Goal: Check status: Check status

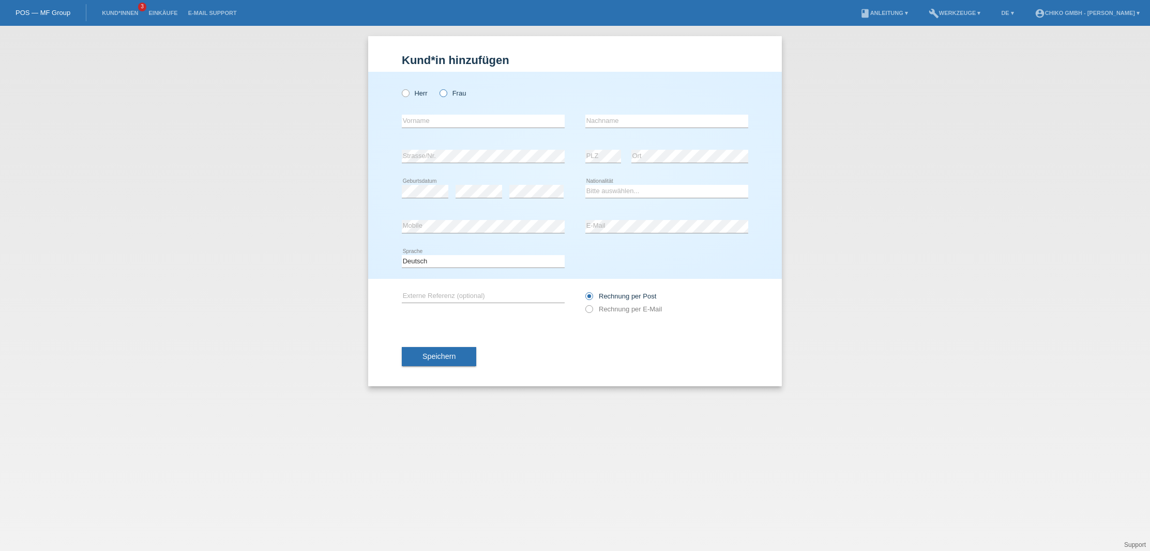
click at [452, 92] on label "Frau" at bounding box center [452, 93] width 26 height 8
click at [446, 92] on input "Frau" at bounding box center [442, 92] width 7 height 7
radio input "true"
drag, startPoint x: 419, startPoint y: 136, endPoint x: 420, endPoint y: 130, distance: 5.7
click at [420, 132] on div "error Vorname" at bounding box center [483, 121] width 163 height 35
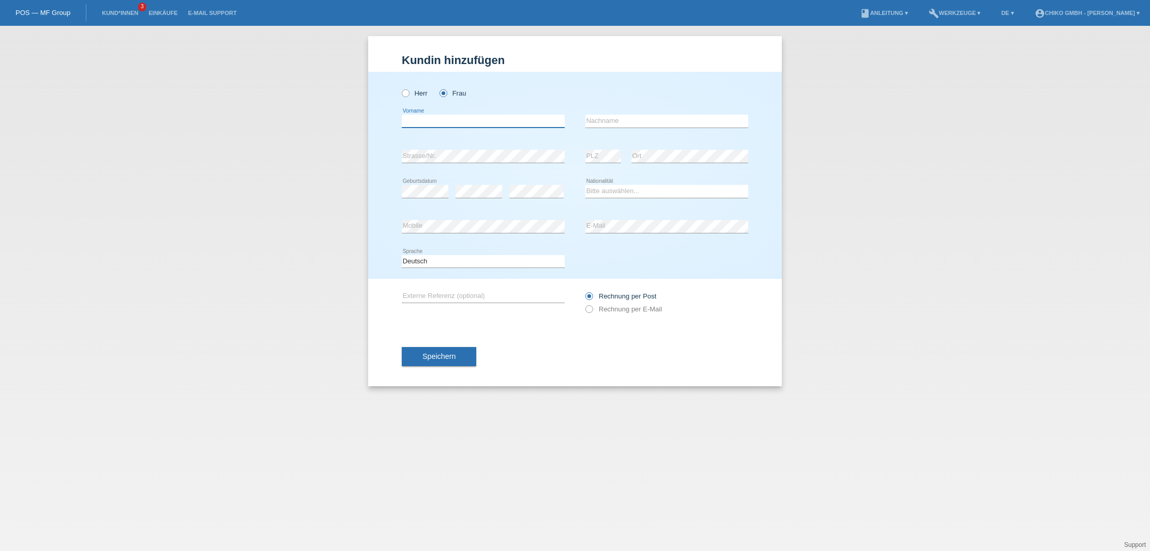
click at [442, 122] on input "text" at bounding box center [483, 121] width 163 height 13
click at [462, 117] on input "text" at bounding box center [483, 121] width 163 height 13
type input "Dilel"
type input "Cherif"
select select "CH"
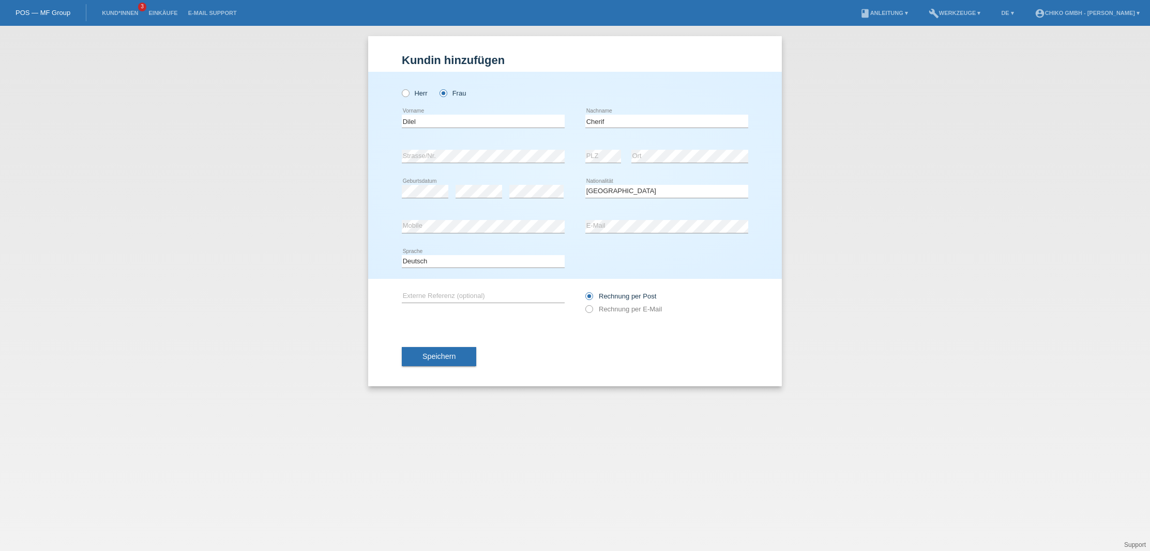
drag, startPoint x: 458, startPoint y: 353, endPoint x: 485, endPoint y: 359, distance: 27.2
click at [458, 353] on button "Speichern" at bounding box center [439, 357] width 74 height 20
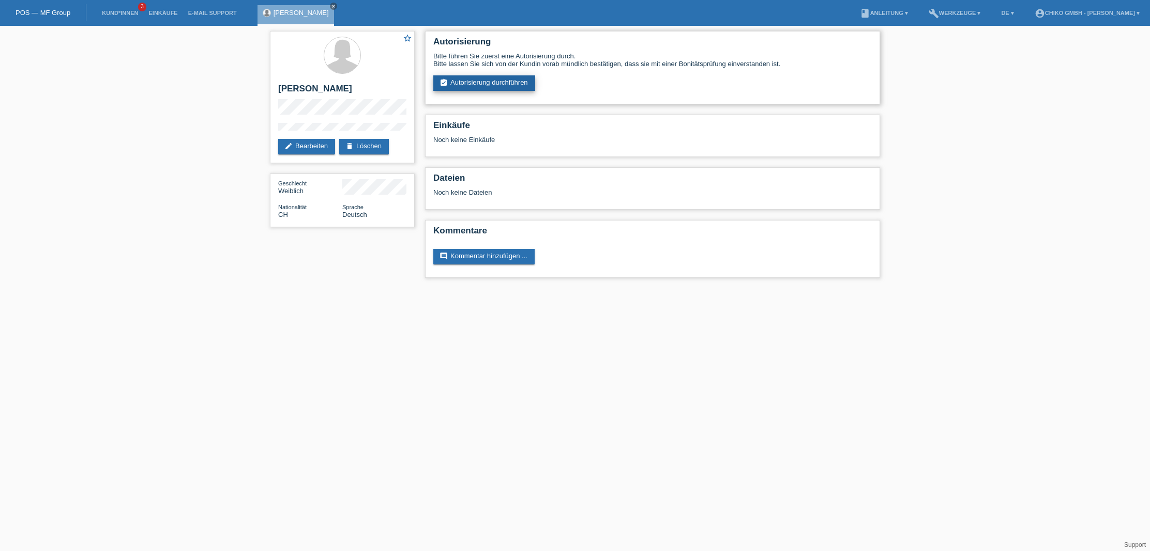
click at [488, 83] on link "assignment_turned_in Autorisierung durchführen" at bounding box center [484, 83] width 102 height 16
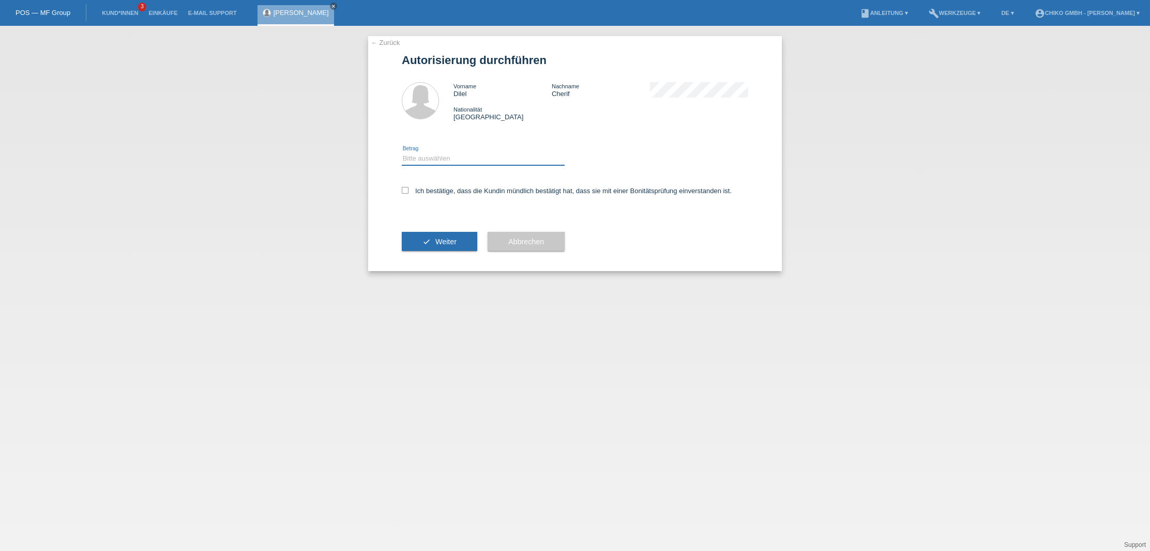
select select "2"
click at [409, 191] on label "Ich bestätige, dass die Kundin mündlich bestätigt hat, dass sie mit einer Bonit…" at bounding box center [567, 191] width 330 height 8
click at [408, 191] on input "Ich bestätige, dass die Kundin mündlich bestätigt hat, dass sie mit einer Bonit…" at bounding box center [405, 190] width 7 height 7
checkbox input "true"
click at [447, 244] on span "Weiter" at bounding box center [445, 242] width 21 height 8
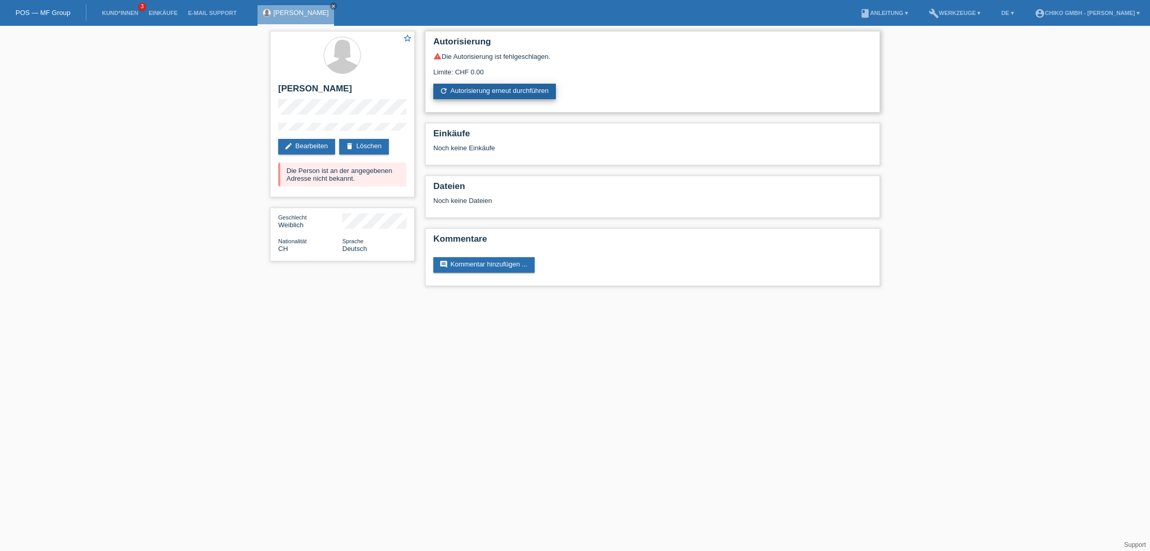
click at [503, 91] on link "refresh Autorisierung erneut durchführen" at bounding box center [494, 92] width 122 height 16
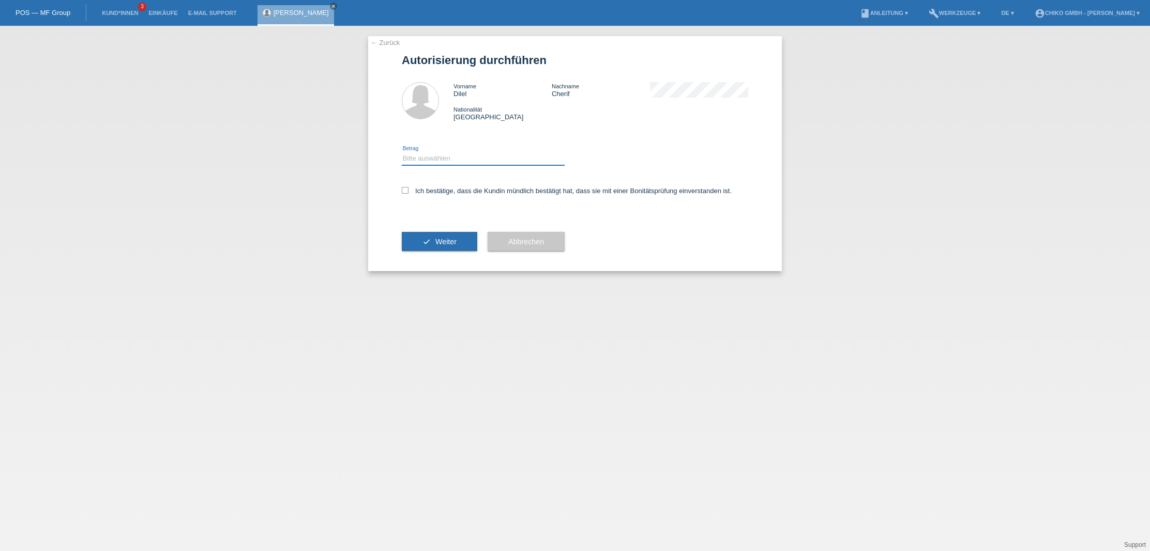
select select "3"
drag, startPoint x: 425, startPoint y: 188, endPoint x: 425, endPoint y: 207, distance: 19.1
click at [425, 188] on label "Ich bestätige, dass die Kundin mündlich bestätigt hat, dass sie mit einer Bonit…" at bounding box center [567, 191] width 330 height 8
click at [408, 188] on input "Ich bestätige, dass die Kundin mündlich bestätigt hat, dass sie mit einer Bonit…" at bounding box center [405, 190] width 7 height 7
checkbox input "true"
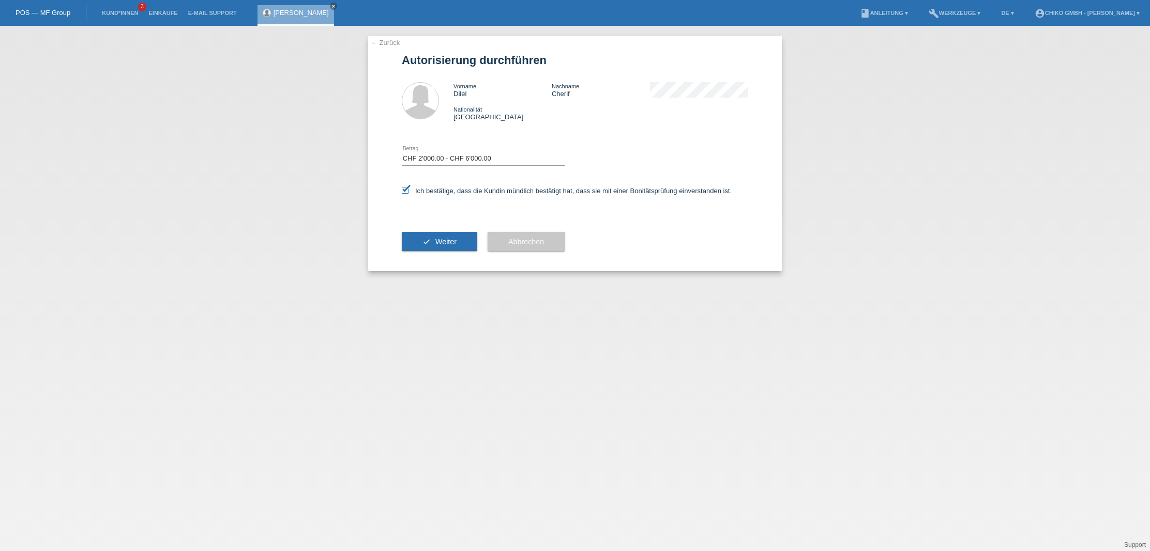
click at [431, 239] on button "check Weiter" at bounding box center [439, 242] width 75 height 20
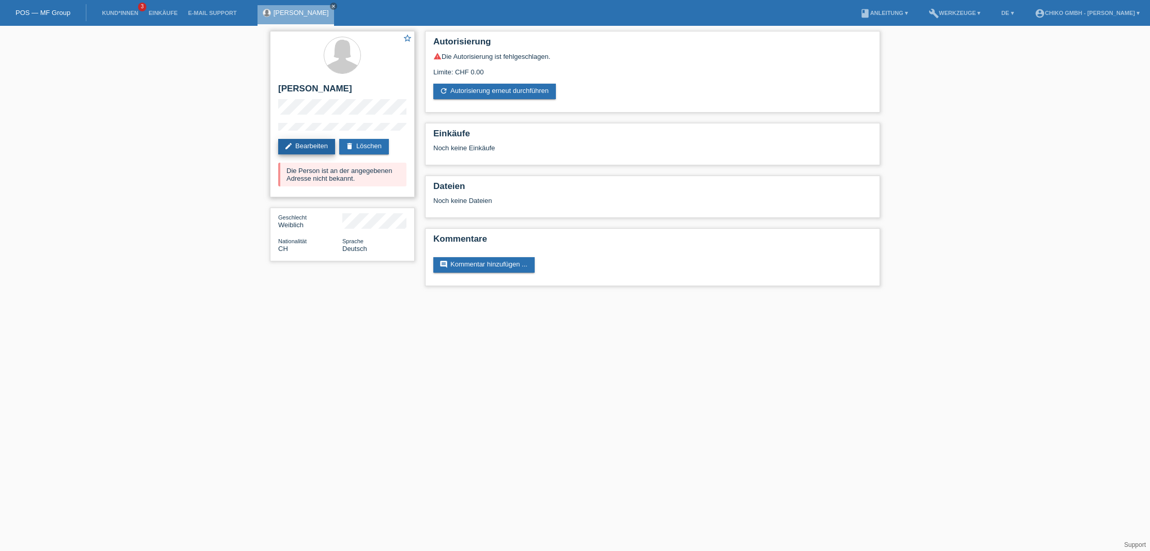
click at [316, 147] on link "edit Bearbeiten" at bounding box center [306, 147] width 57 height 16
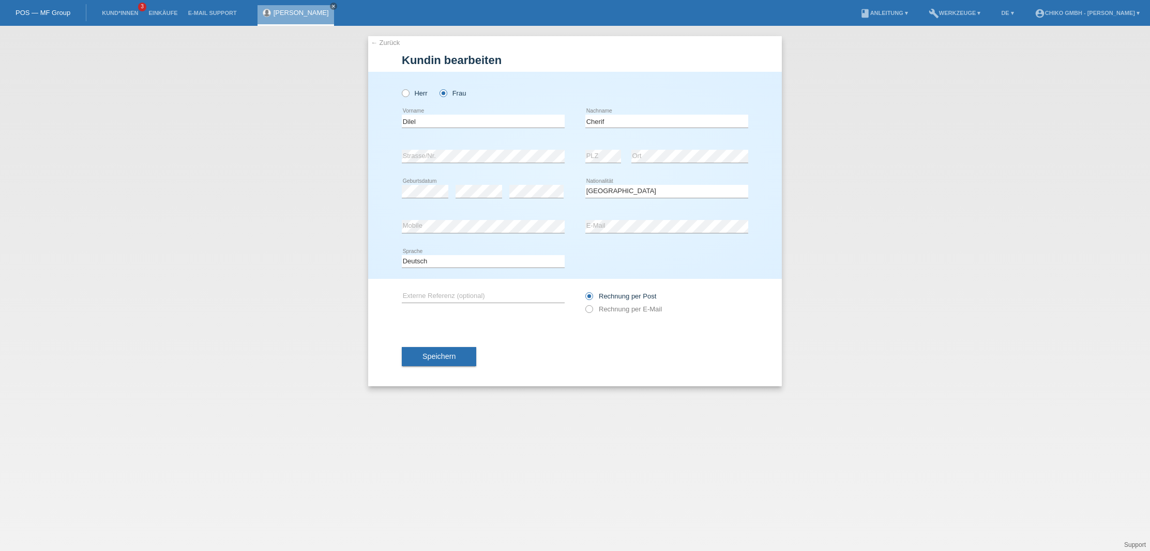
select select "CH"
click at [449, 350] on button "Speichern" at bounding box center [439, 357] width 74 height 20
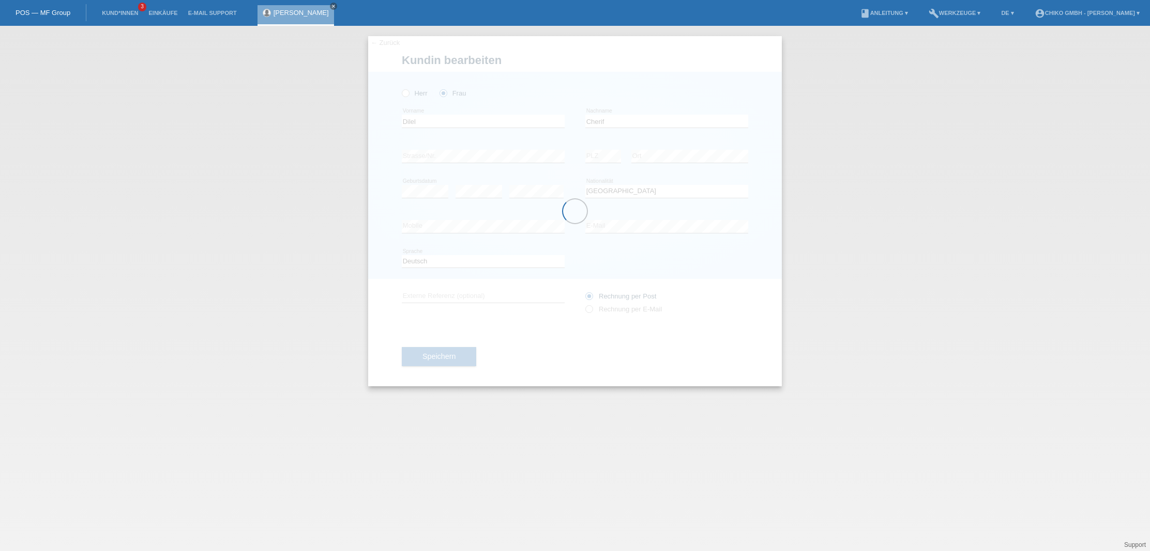
scroll to position [-1, 0]
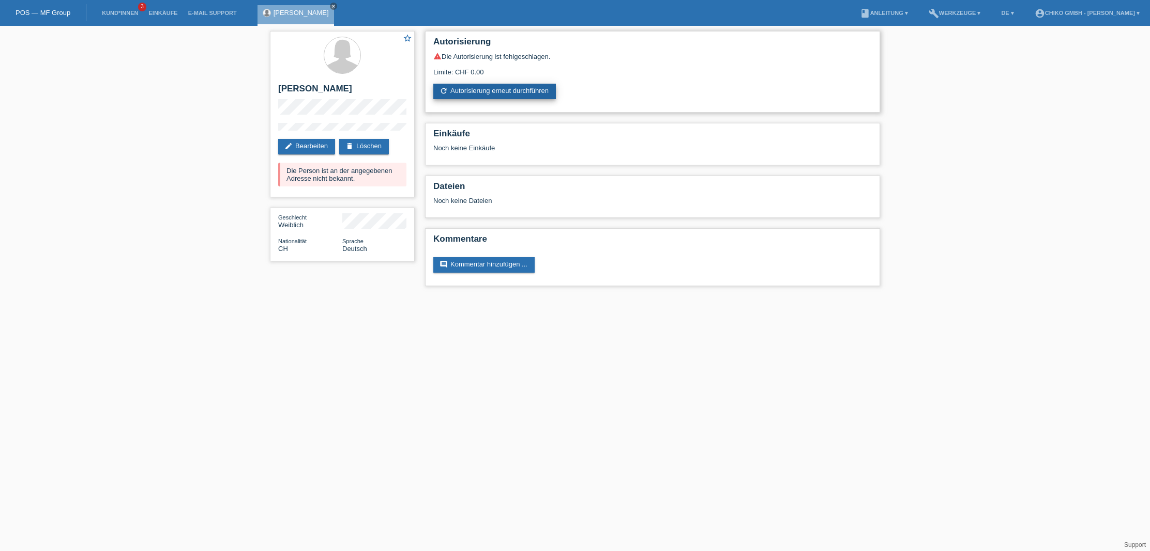
click at [506, 85] on link "refresh Autorisierung erneut durchführen" at bounding box center [494, 92] width 122 height 16
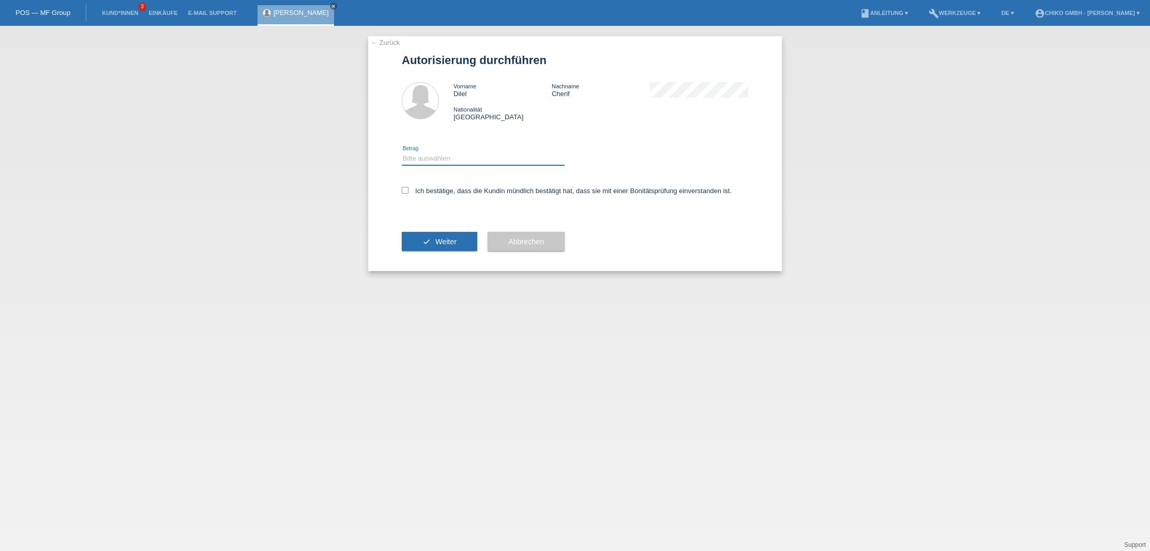
select select "2"
drag, startPoint x: 408, startPoint y: 191, endPoint x: 457, endPoint y: 211, distance: 52.8
click at [409, 191] on label "Ich bestätige, dass die Kundin mündlich bestätigt hat, dass sie mit einer Bonit…" at bounding box center [567, 191] width 330 height 8
click at [408, 191] on input "Ich bestätige, dass die Kundin mündlich bestätigt hat, dass sie mit einer Bonit…" at bounding box center [405, 190] width 7 height 7
checkbox input "true"
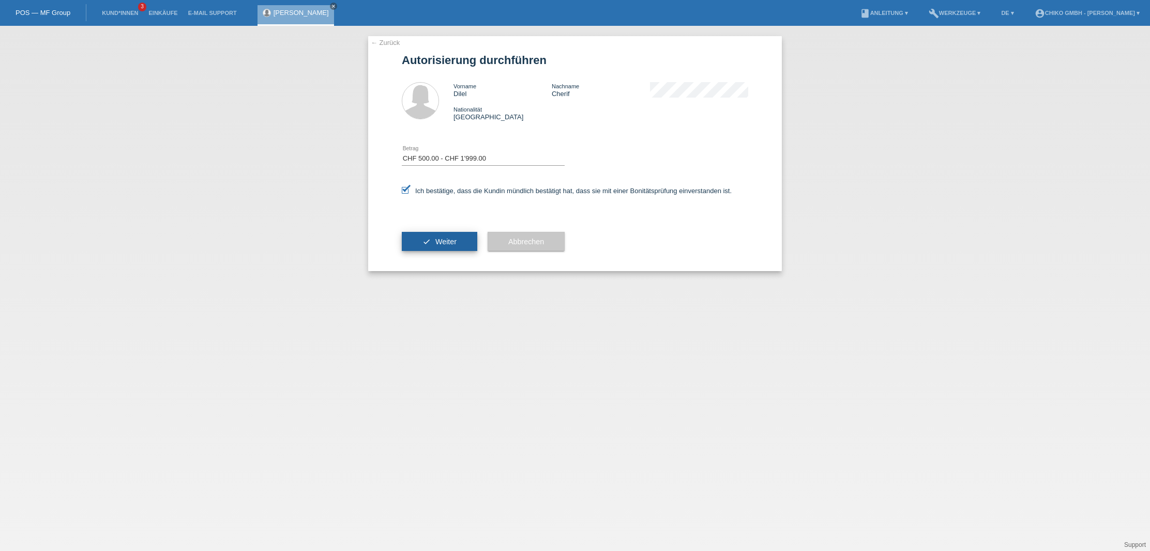
click at [448, 245] on span "Weiter" at bounding box center [445, 242] width 21 height 8
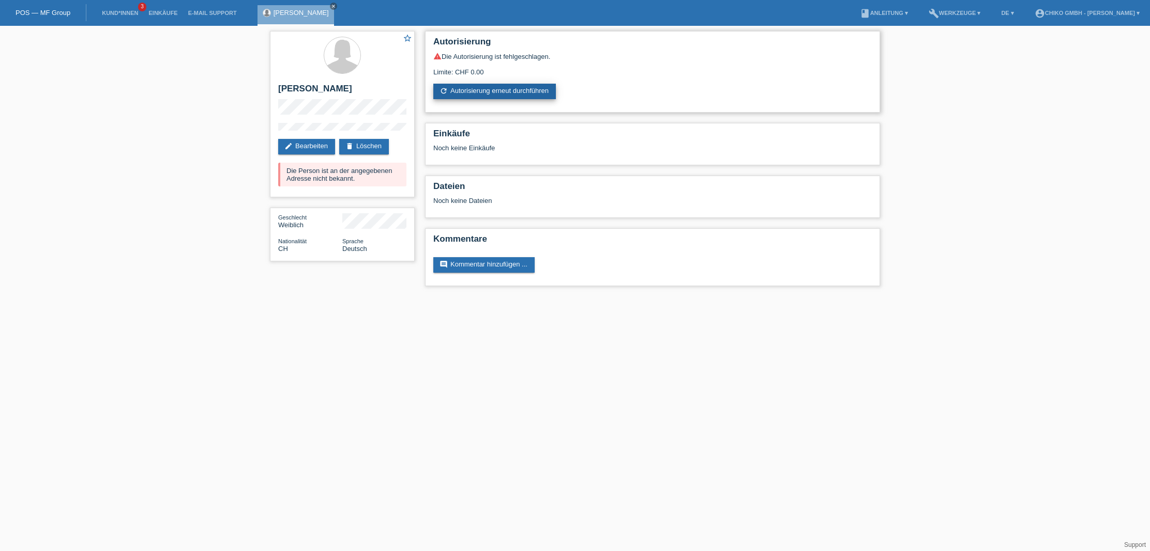
click at [492, 91] on link "refresh Autorisierung erneut durchführen" at bounding box center [494, 92] width 122 height 16
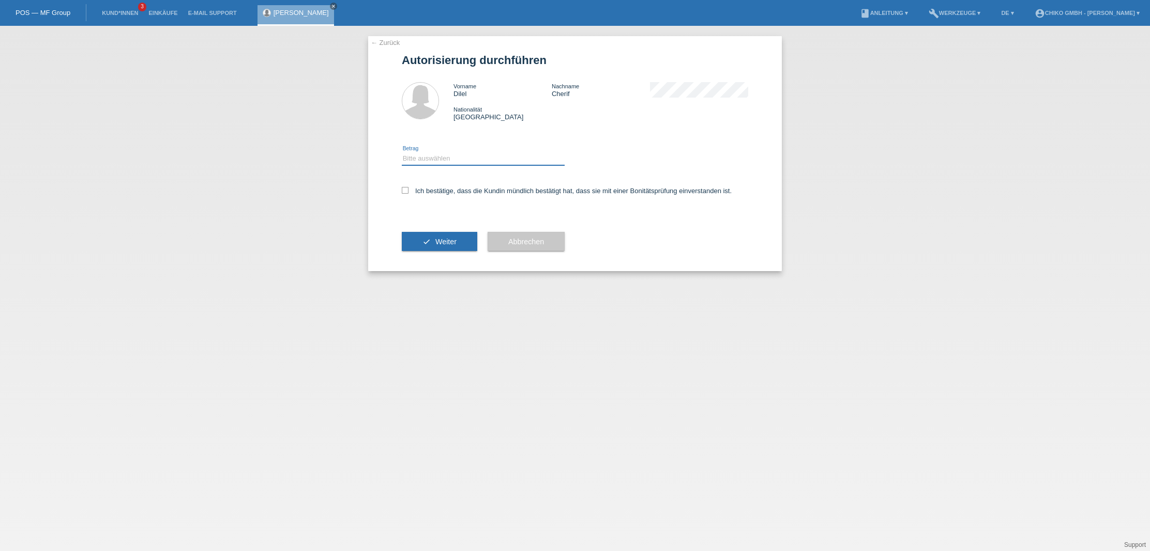
select select "2"
click at [404, 187] on icon at bounding box center [405, 190] width 7 height 7
click at [404, 187] on input "Ich bestätige, dass die Kundin mündlich bestätigt hat, dass sie mit einer Bonit…" at bounding box center [405, 190] width 7 height 7
checkbox input "true"
click at [453, 252] on div "check Weiter" at bounding box center [439, 242] width 75 height 60
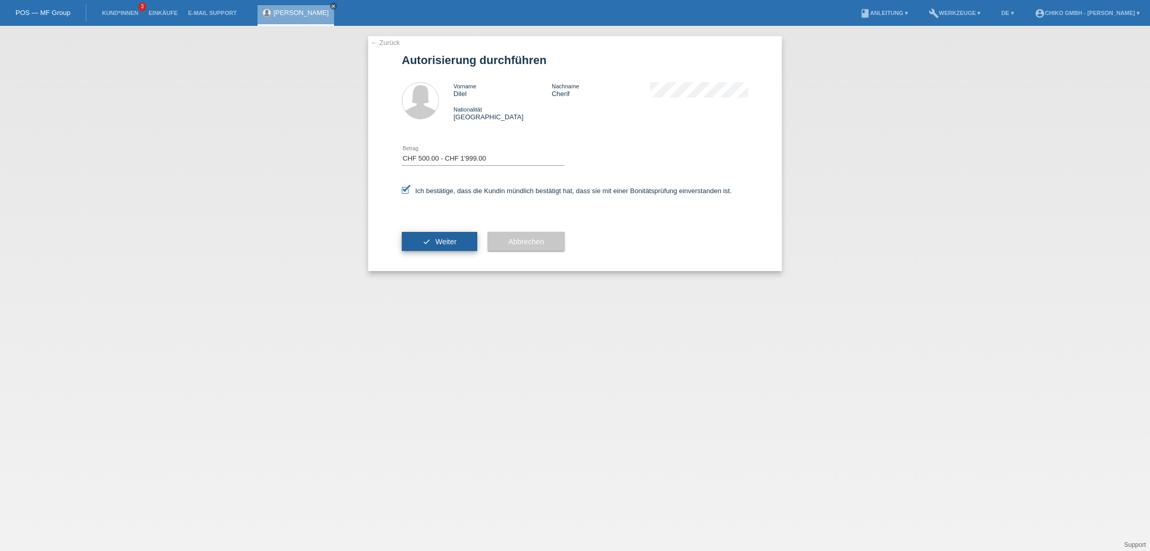
click at [456, 245] on span "Weiter" at bounding box center [445, 242] width 21 height 8
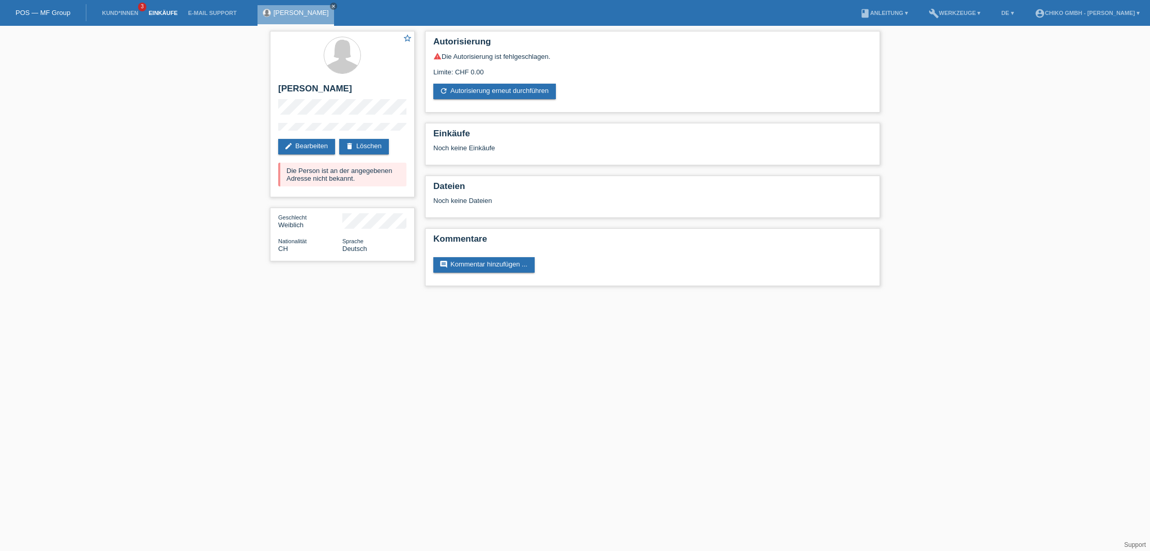
click at [174, 13] on link "Einkäufe" at bounding box center [162, 13] width 39 height 6
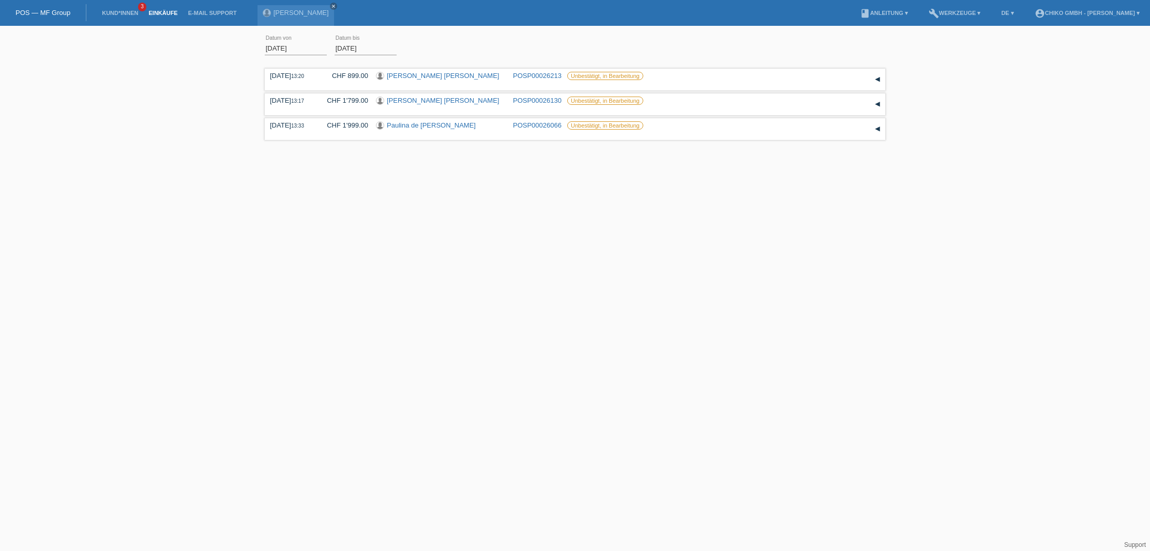
click at [166, 13] on link "Einkäufe" at bounding box center [162, 13] width 39 height 6
click at [313, 45] on input "[DATE]" at bounding box center [296, 48] width 62 height 13
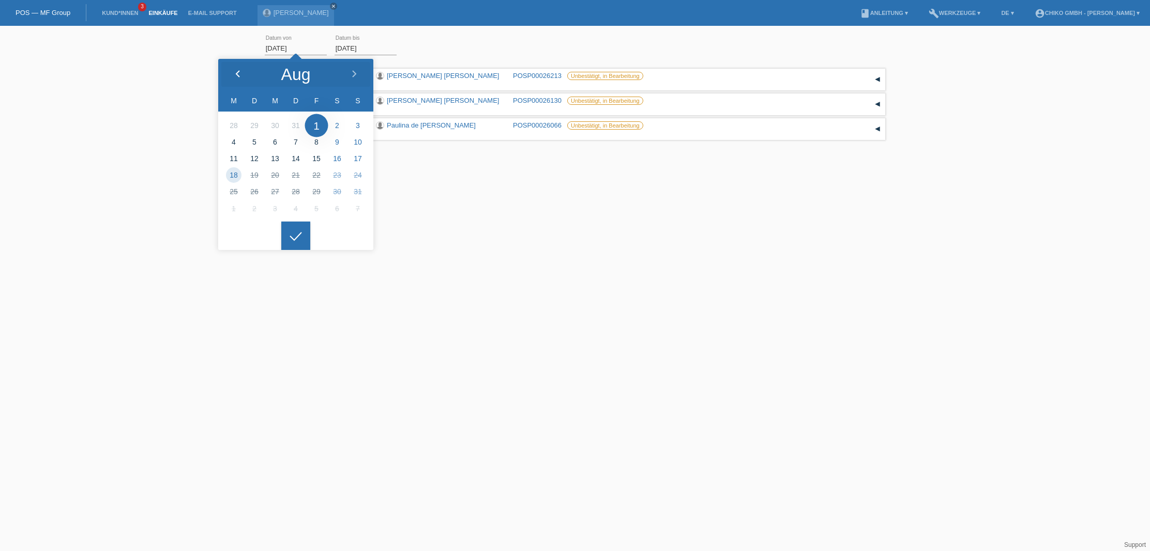
click at [235, 77] on icon at bounding box center [238, 74] width 8 height 8
click at [299, 238] on div at bounding box center [295, 236] width 29 height 29
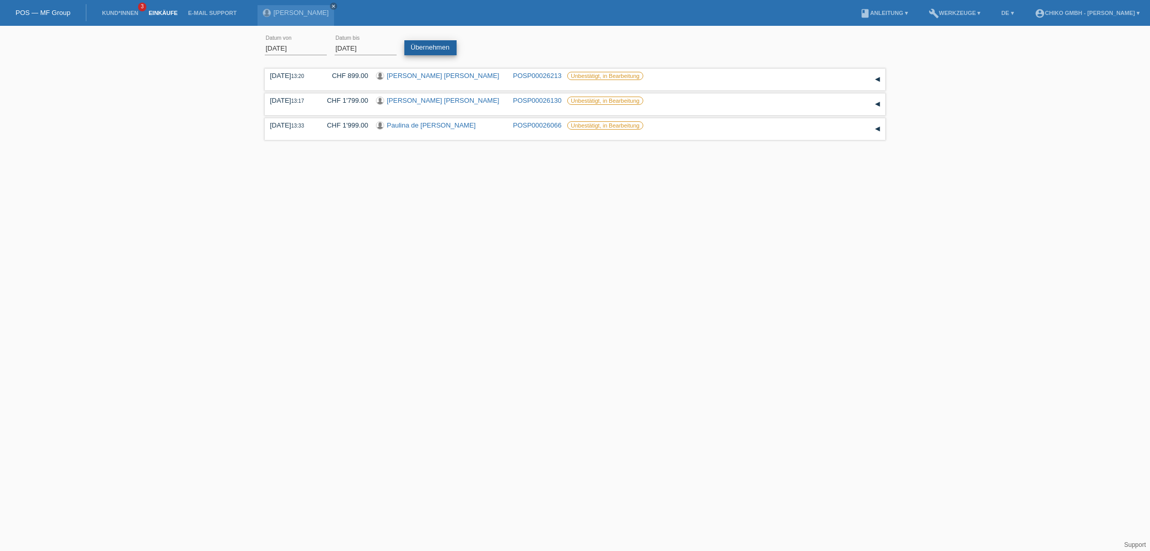
click at [436, 44] on link "Übernehmen" at bounding box center [430, 47] width 52 height 15
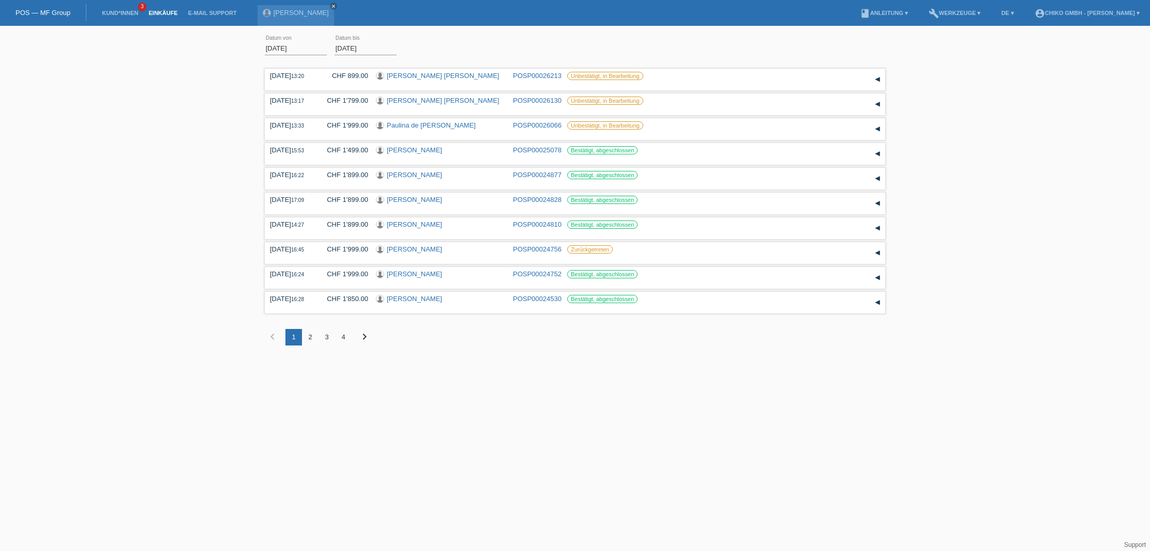
click at [345, 339] on div "4" at bounding box center [343, 337] width 17 height 17
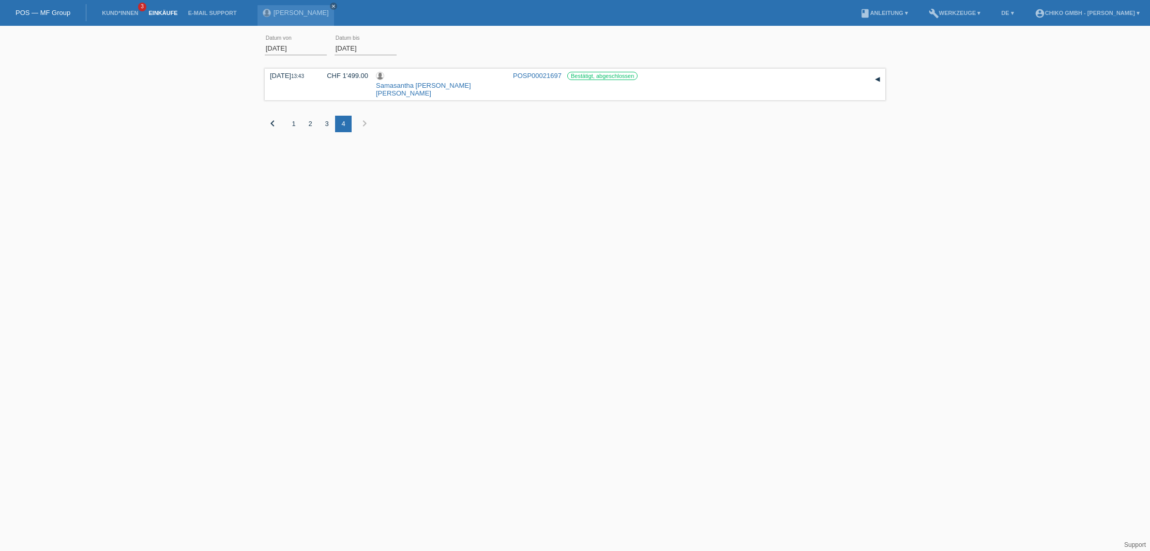
click at [326, 117] on div "3" at bounding box center [326, 124] width 17 height 17
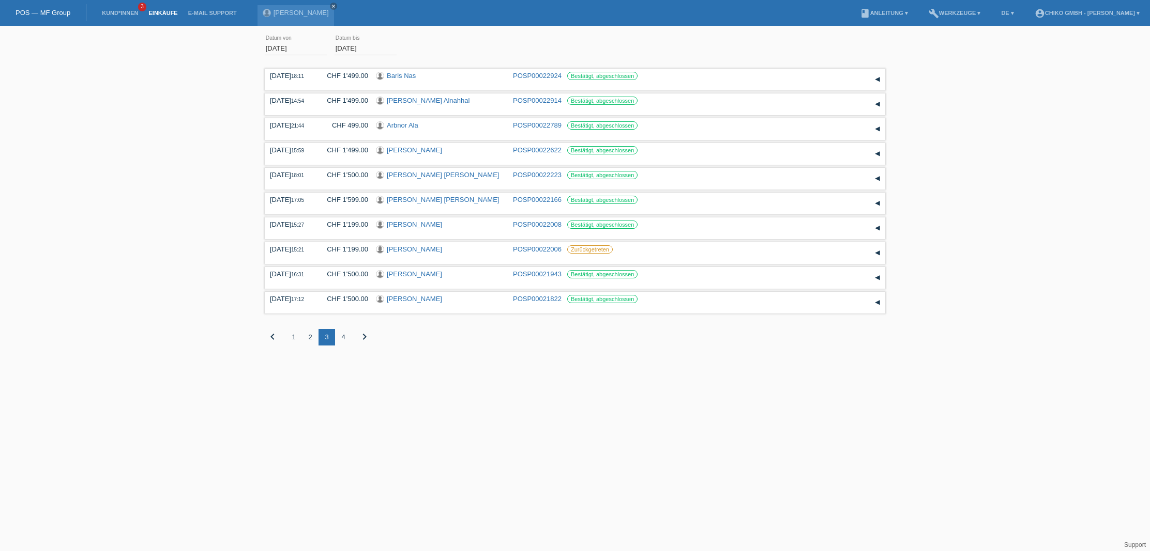
click at [310, 341] on div "2" at bounding box center [310, 337] width 17 height 17
click at [299, 336] on div "1" at bounding box center [293, 337] width 17 height 17
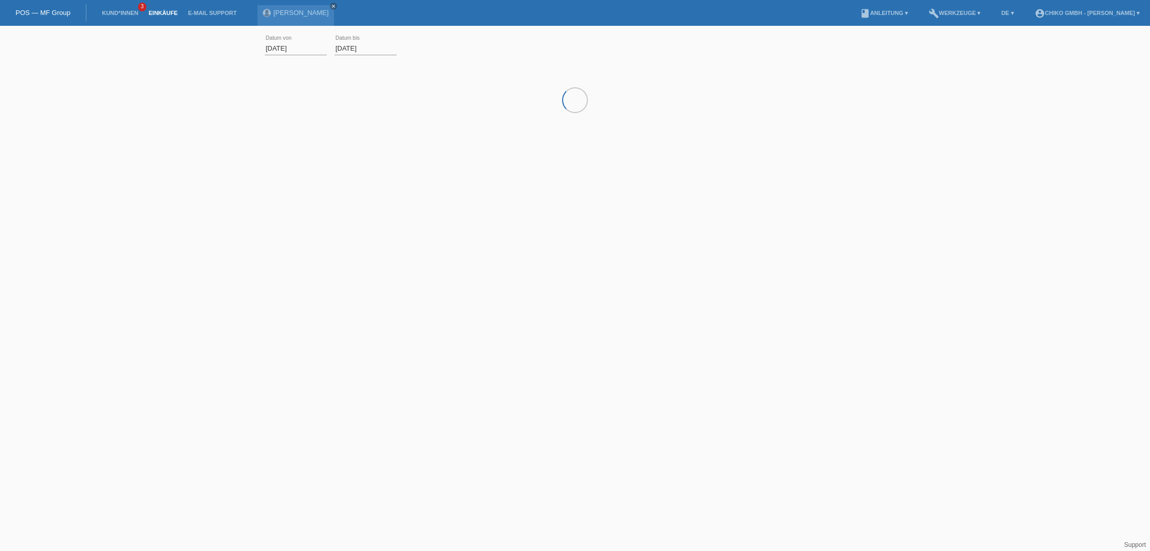
scroll to position [0, 0]
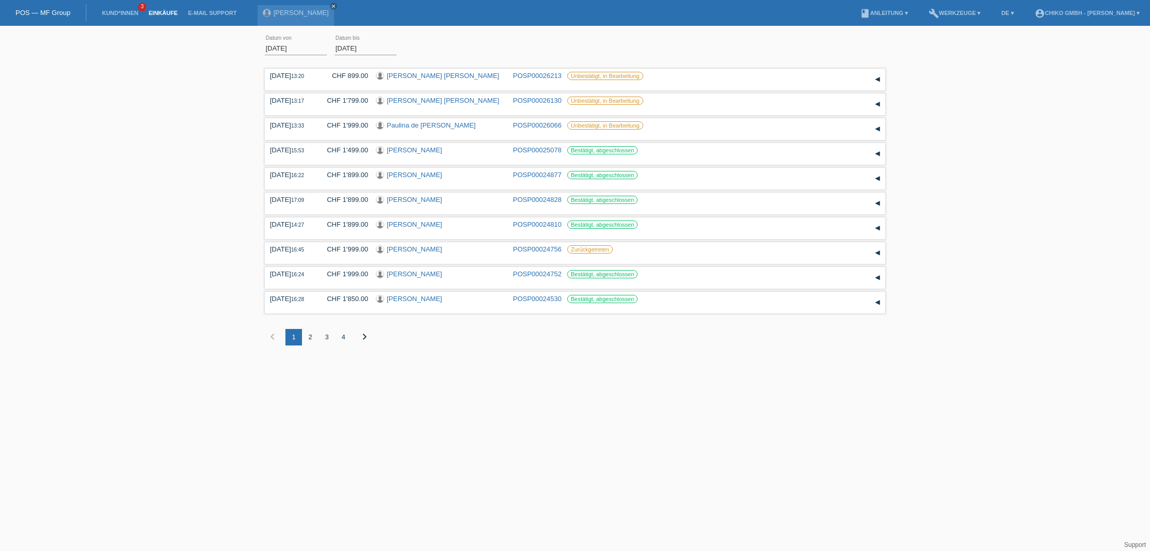
click at [329, 340] on div "3" at bounding box center [326, 337] width 17 height 17
click at [344, 339] on div "4" at bounding box center [343, 337] width 17 height 17
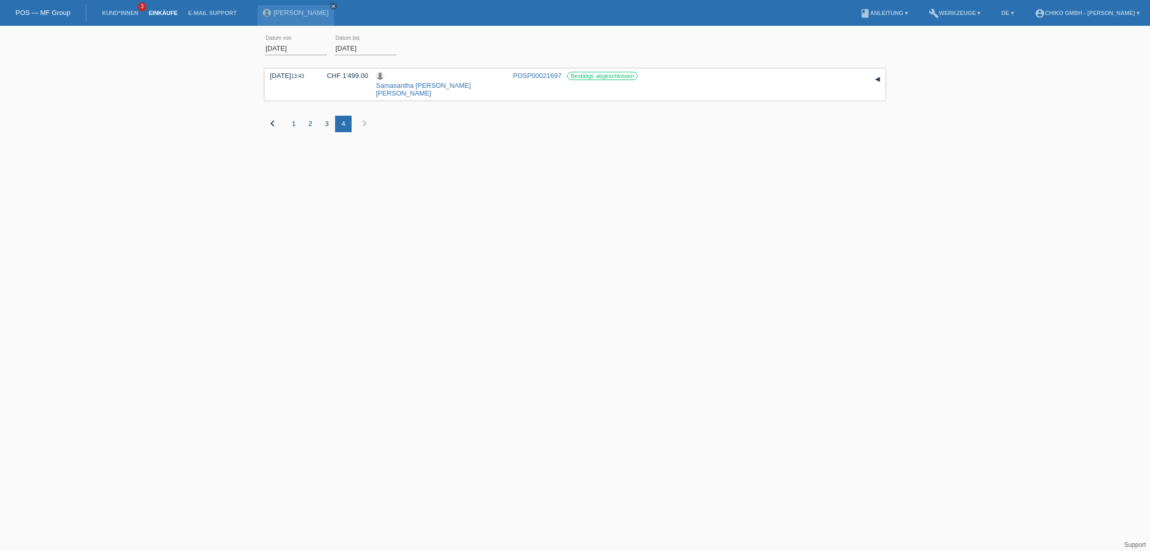
click at [328, 117] on div "3" at bounding box center [326, 124] width 17 height 17
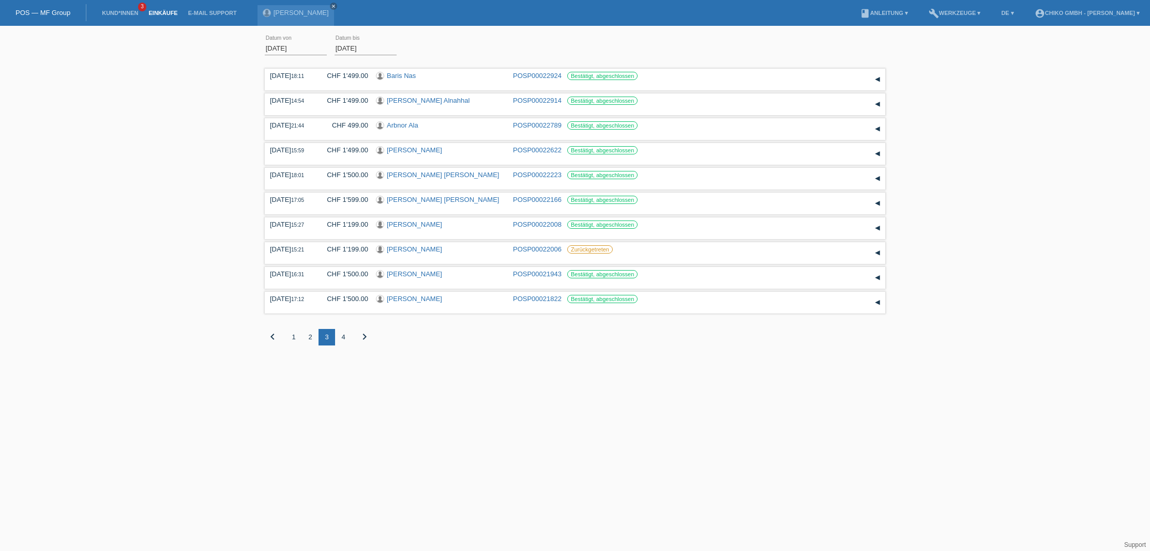
click at [311, 335] on div "2" at bounding box center [310, 337] width 17 height 17
click at [297, 339] on div "1" at bounding box center [293, 337] width 17 height 17
click at [345, 336] on div "4" at bounding box center [343, 337] width 17 height 17
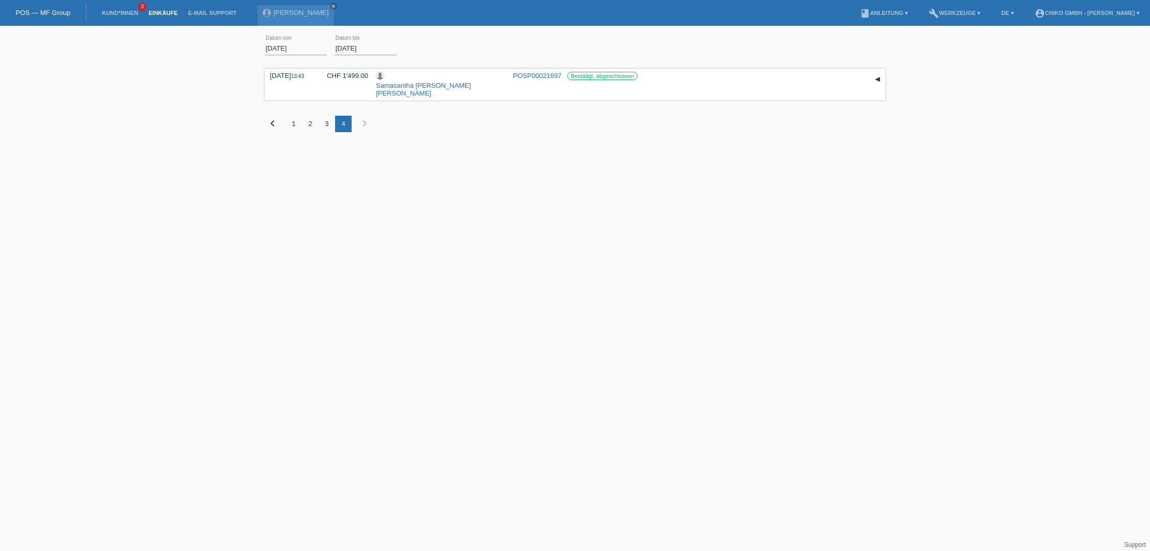
scroll to position [0, 0]
click at [294, 52] on input "01.05.2025" at bounding box center [296, 48] width 62 height 13
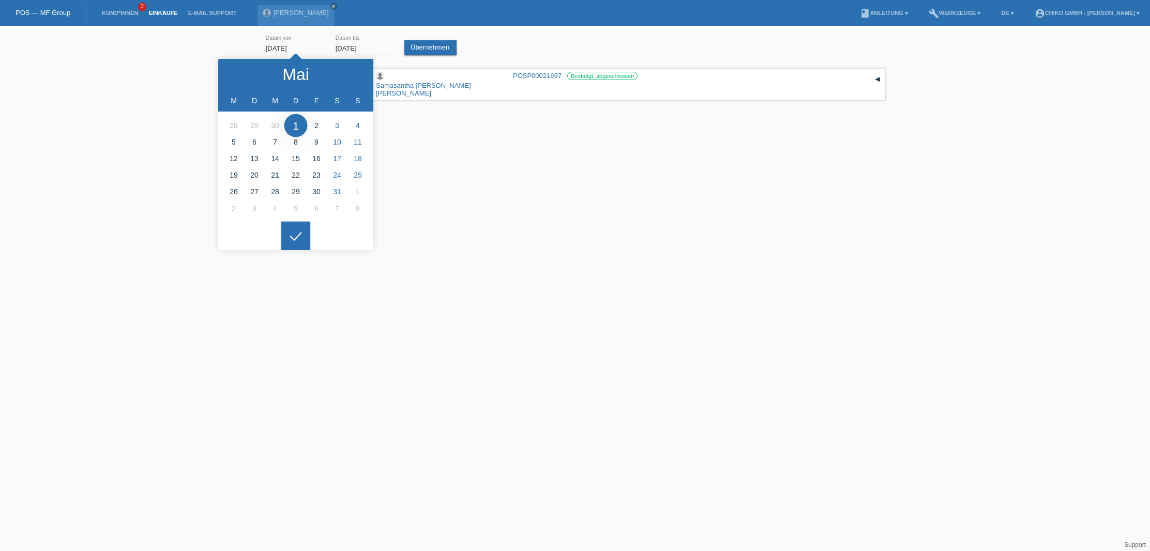
click at [295, 48] on body "POS — MF Group Kund*innen 3 Einkäufe E-Mail Support Dilel Cherif close" at bounding box center [575, 100] width 1150 height 139
click at [238, 75] on polyline at bounding box center [237, 74] width 3 height 6
type input "01.04.2025"
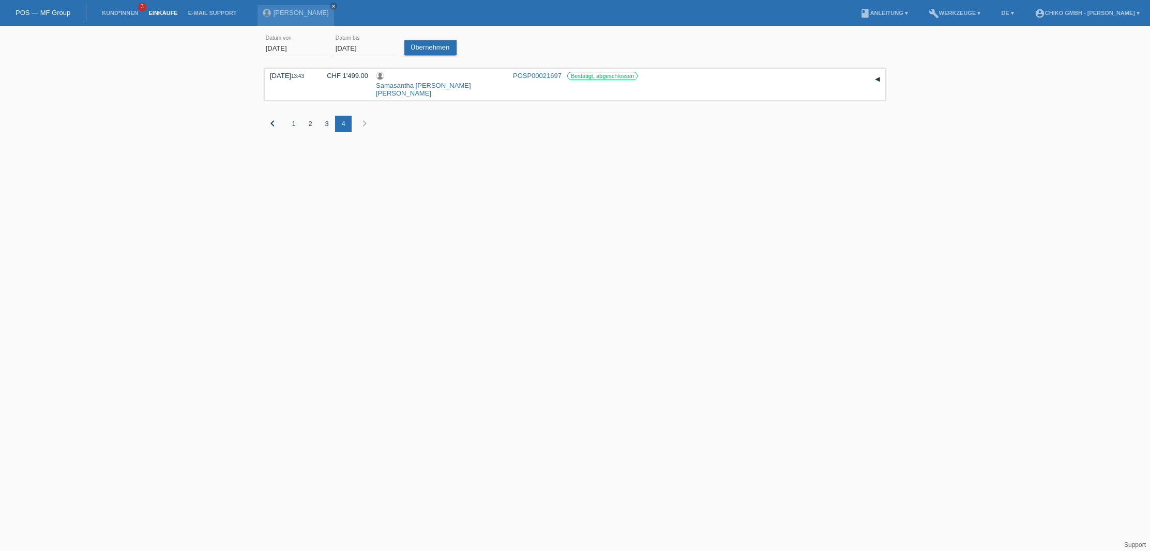
click at [299, 235] on div at bounding box center [295, 227] width 29 height 29
click at [437, 50] on link "Übernehmen" at bounding box center [430, 47] width 52 height 15
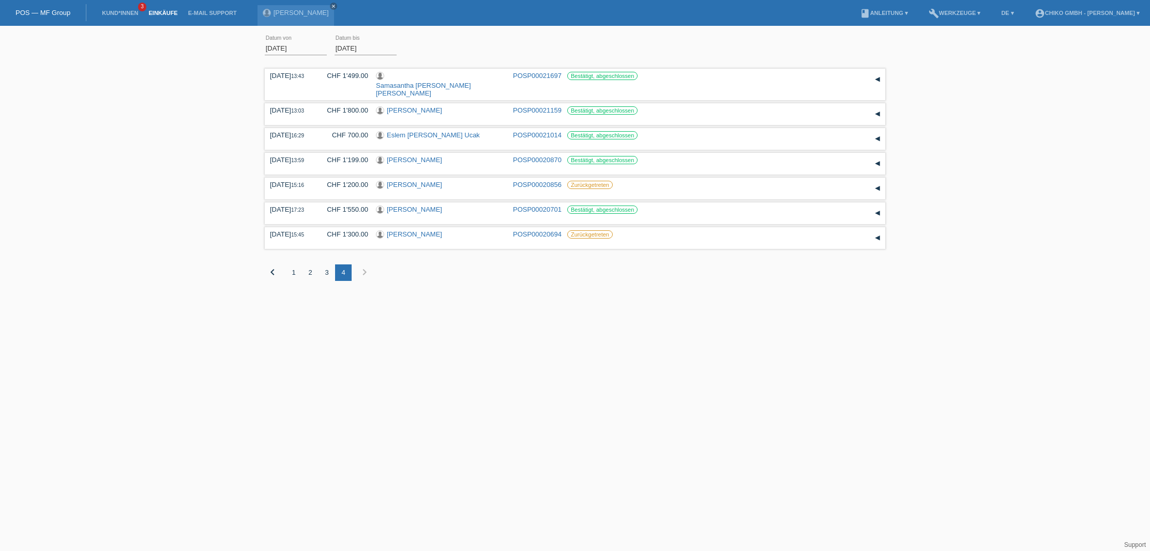
click at [439, 267] on div "chevron_left 1 2 3 4 chevron_right" at bounding box center [575, 273] width 620 height 17
click at [431, 131] on link "Eslem [PERSON_NAME] Ucak" at bounding box center [433, 135] width 93 height 8
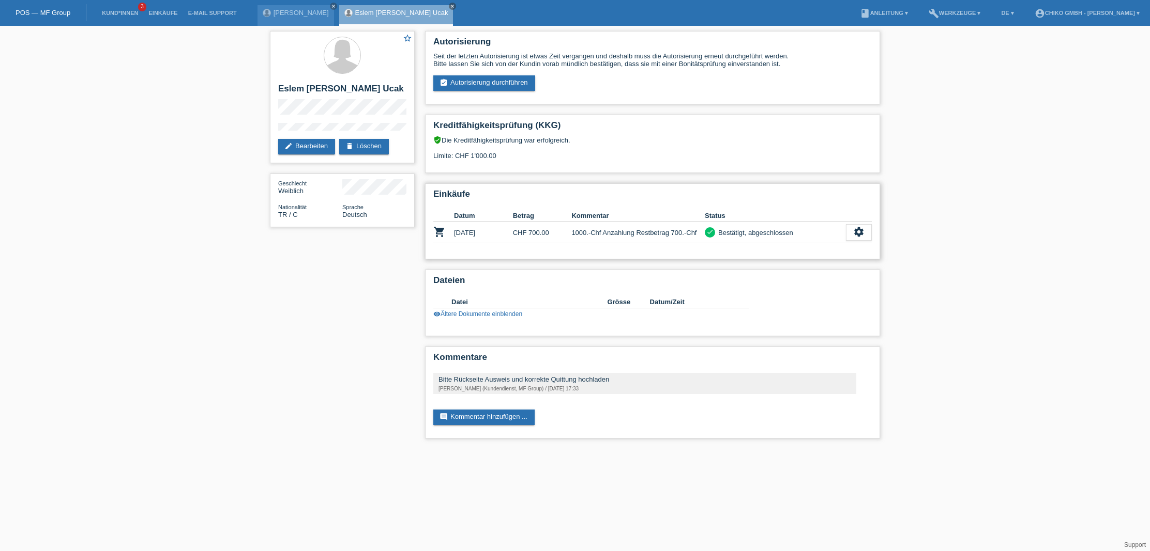
click at [770, 232] on div "Bestätigt, abgeschlossen" at bounding box center [754, 232] width 78 height 11
drag, startPoint x: 526, startPoint y: 237, endPoint x: 535, endPoint y: 235, distance: 9.5
click at [527, 236] on td "CHF 700.00" at bounding box center [542, 232] width 59 height 21
drag, startPoint x: 869, startPoint y: 294, endPoint x: 676, endPoint y: 322, distance: 194.8
click at [853, 297] on div "Datei Grösse Datum/Zeit image 74328bd0-82cf-4f7e-a167-69dfb7064eb1.JPG 617 KB […" at bounding box center [652, 307] width 438 height 32
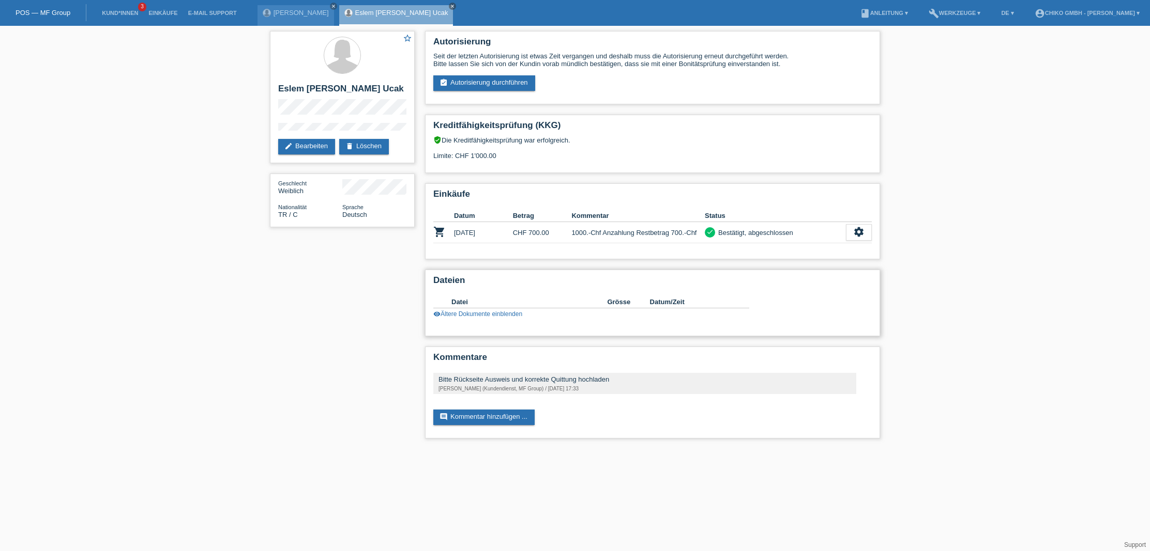
click at [505, 316] on link "visibility Ältere Dokumente einblenden" at bounding box center [477, 314] width 89 height 7
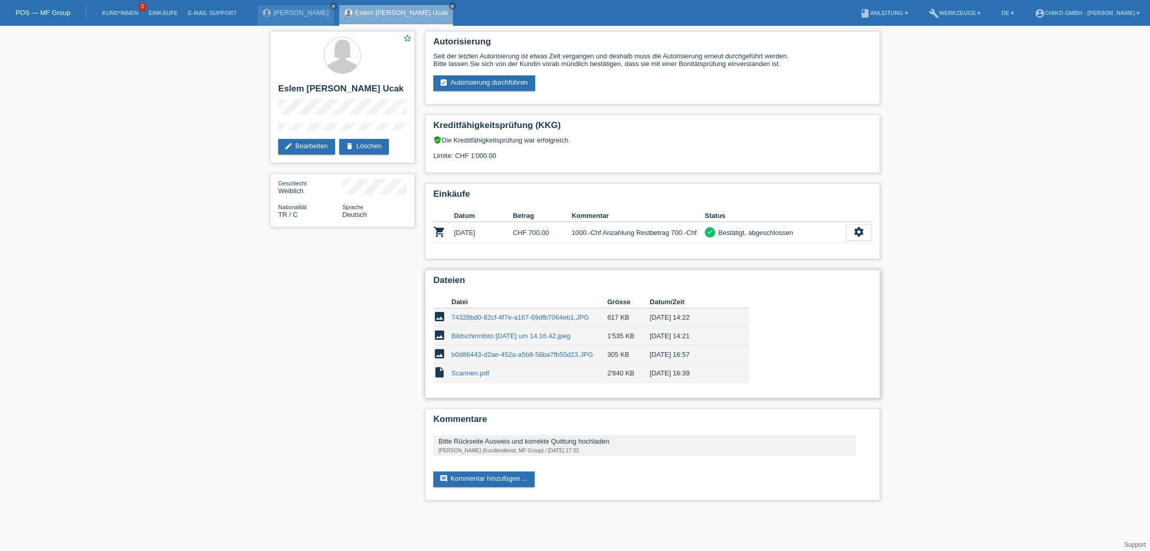
click at [472, 374] on link "Scannen.pdf" at bounding box center [470, 374] width 38 height 8
click at [513, 355] on link "b0d86443-d2ae-452a-a5b9-58ba7fb55d23.JPG" at bounding box center [522, 355] width 142 height 8
click at [460, 376] on link "Scannen.pdf" at bounding box center [470, 374] width 38 height 8
click at [534, 319] on link "74328bd0-82cf-4f7e-a167-69dfb7064eb1.JPG" at bounding box center [519, 318] width 137 height 8
